Goal: Task Accomplishment & Management: Use online tool/utility

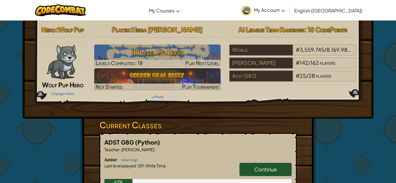
click at [266, 167] on span "Continue" at bounding box center [265, 169] width 23 height 7
